Goal: Task Accomplishment & Management: Use online tool/utility

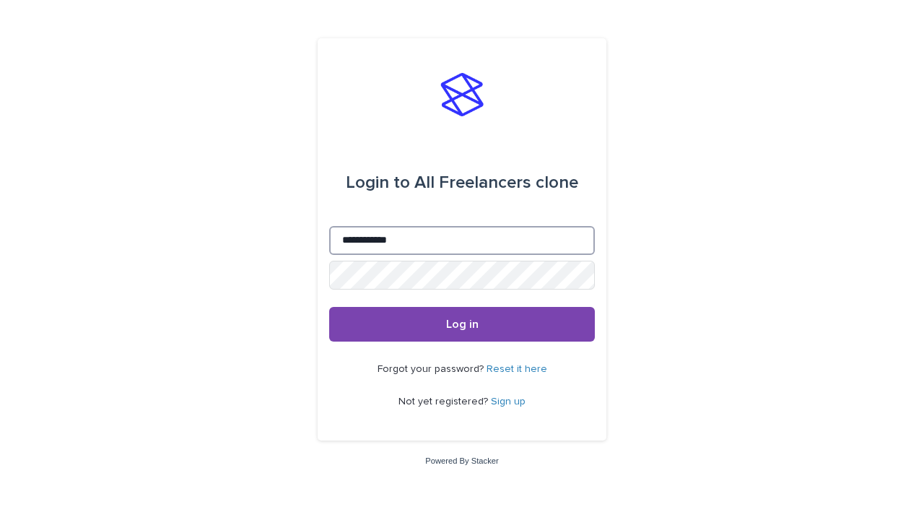
type input "**********"
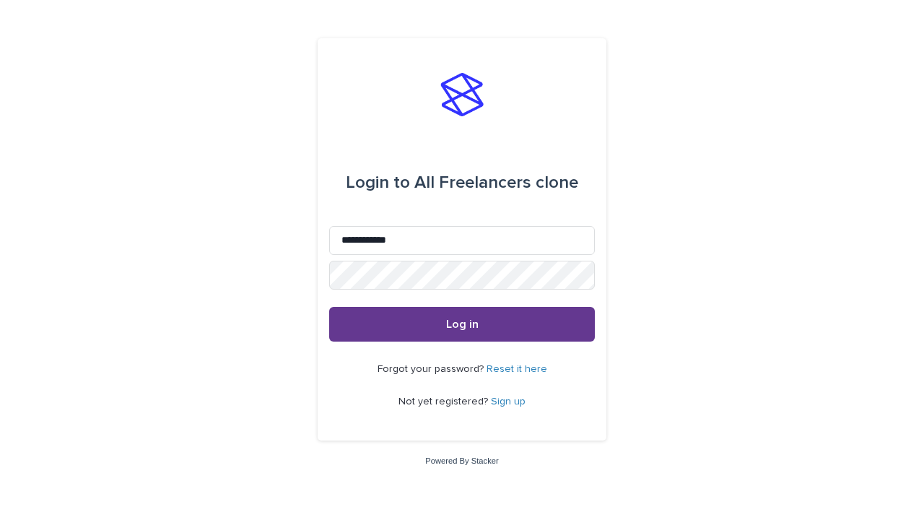
click at [462, 323] on span "Log in" at bounding box center [462, 324] width 32 height 12
